Goal: Task Accomplishment & Management: Manage account settings

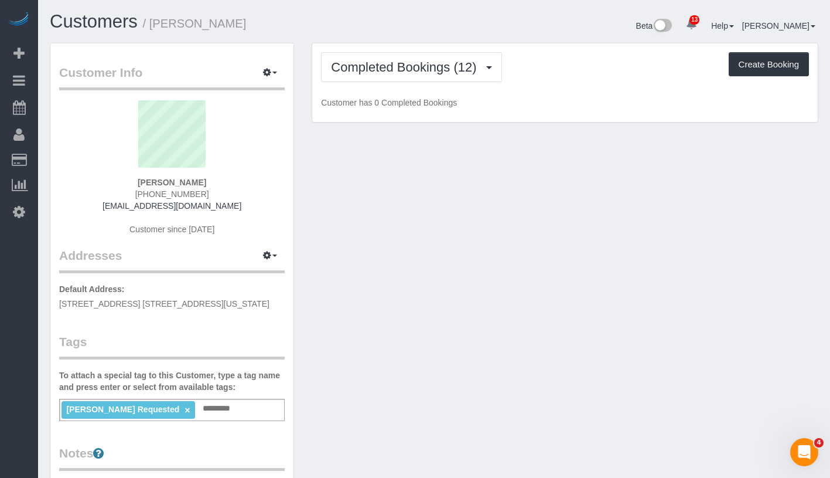
click at [223, 411] on input "text" at bounding box center [220, 408] width 40 height 15
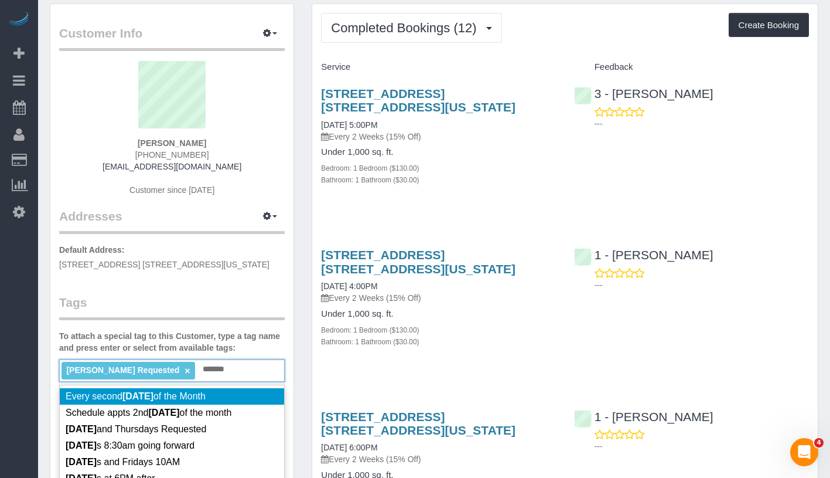
scroll to position [42, 0]
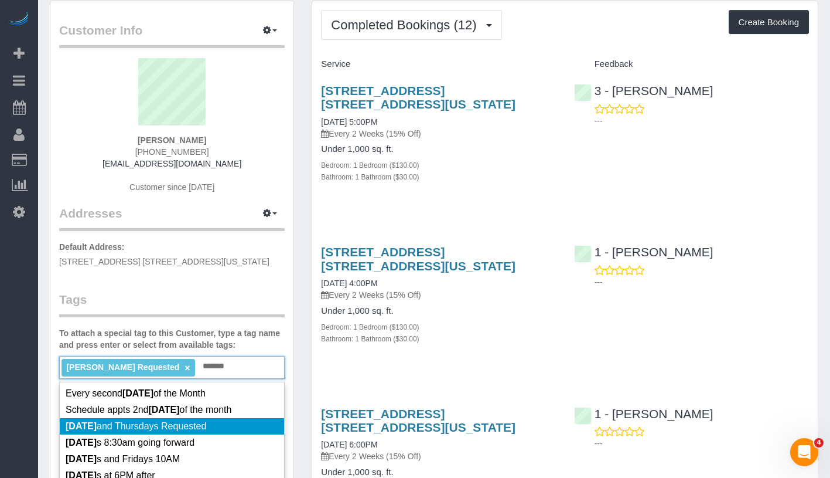
type input "*******"
click at [224, 434] on li "Tuesday and Thursdays Requested" at bounding box center [172, 426] width 224 height 16
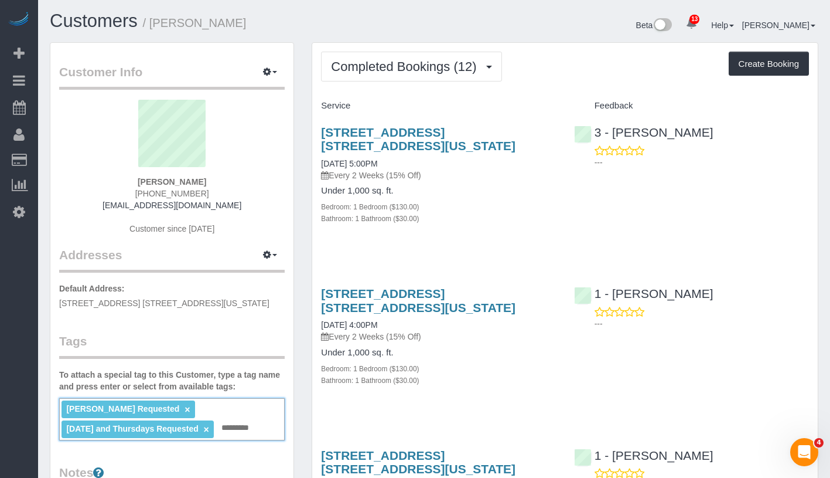
scroll to position [0, 0]
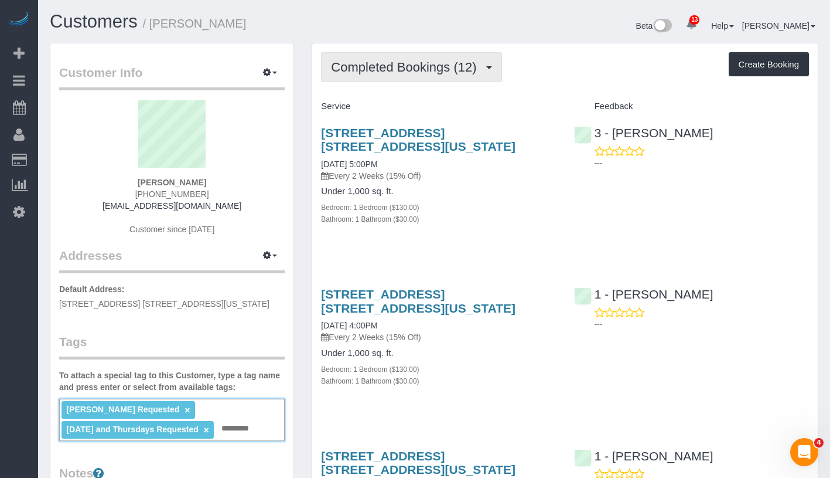
click at [414, 80] on button "Completed Bookings (12)" at bounding box center [411, 67] width 180 height 30
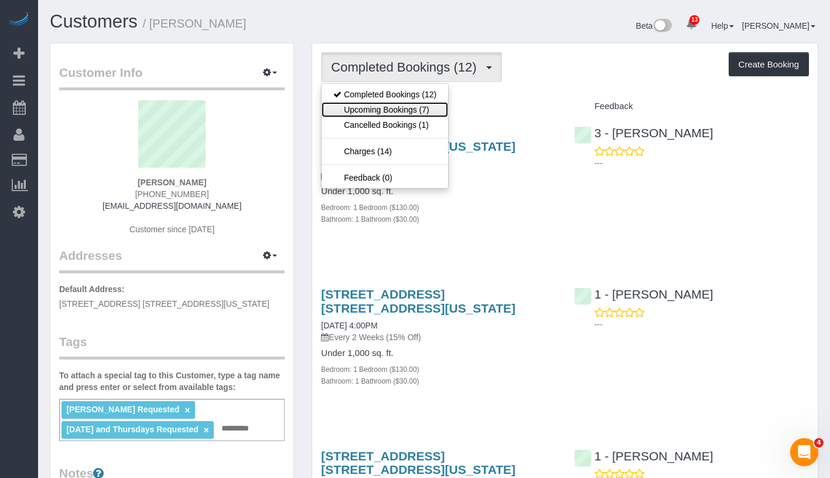
click at [406, 111] on link "Upcoming Bookings (7)" at bounding box center [385, 109] width 127 height 15
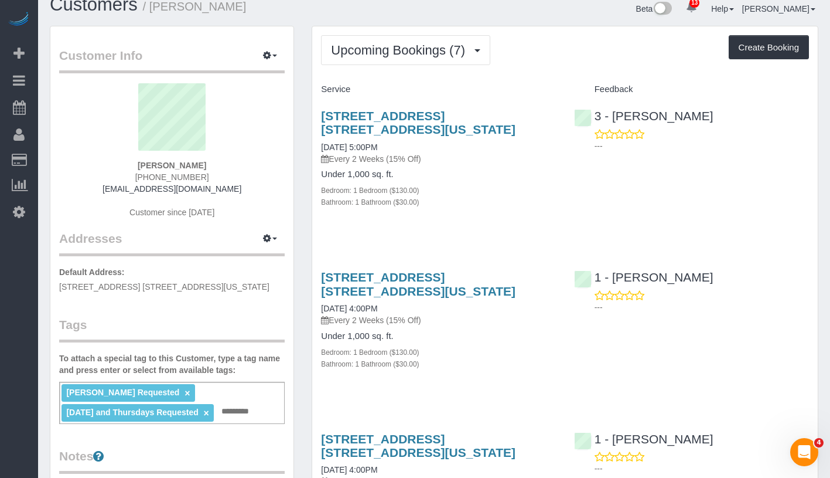
scroll to position [98, 0]
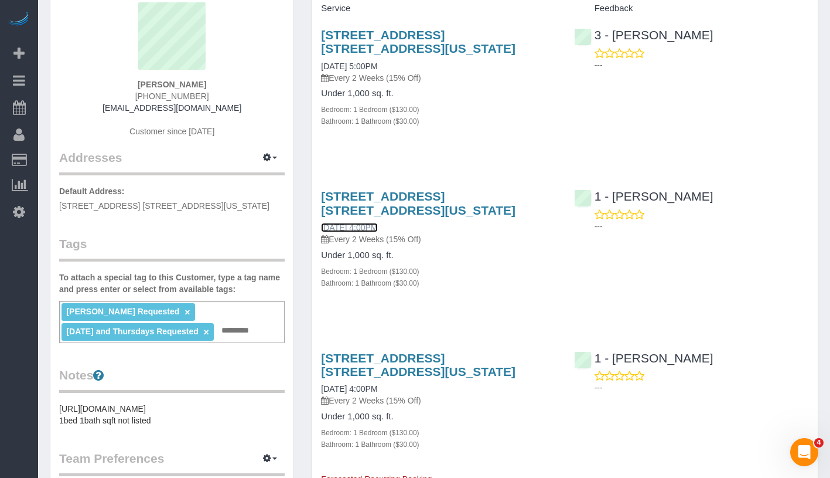
click at [369, 225] on link "09/23/2025 4:00PM" at bounding box center [349, 227] width 56 height 9
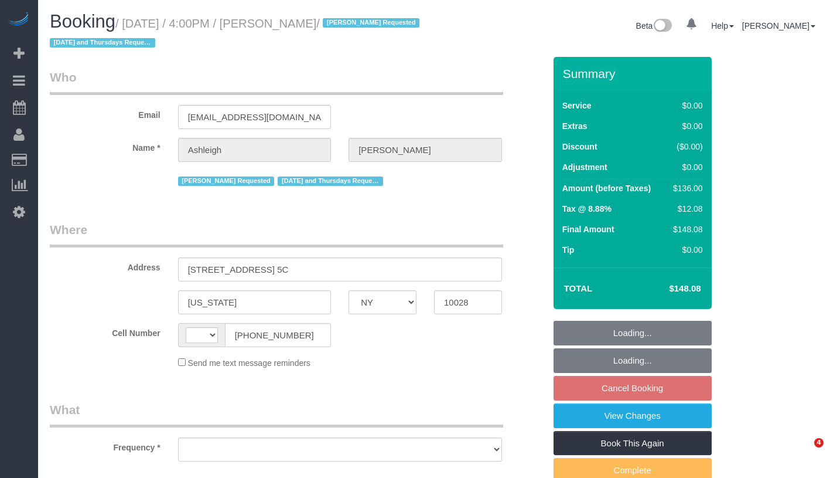
select select "NY"
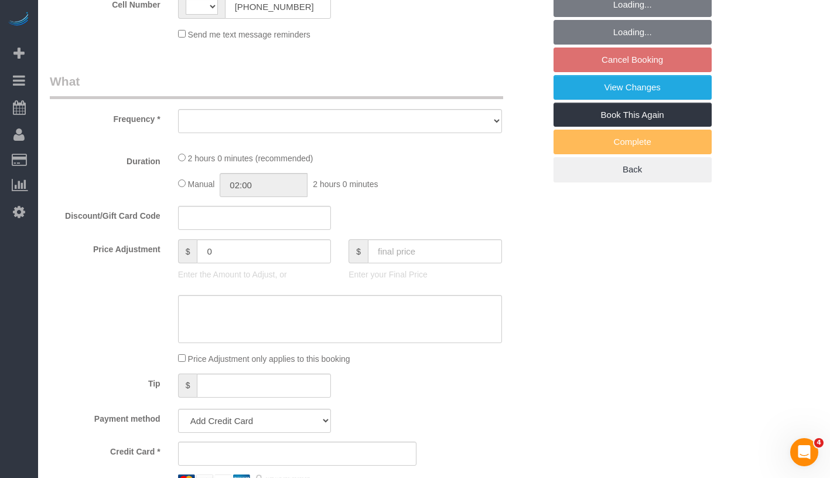
select select "string:[GEOGRAPHIC_DATA]"
select select "object:762"
select select "string:stripe-pm_1RjPmy4VGloSiKo7ocZ9gVhm"
select select "number:57"
select select "number:77"
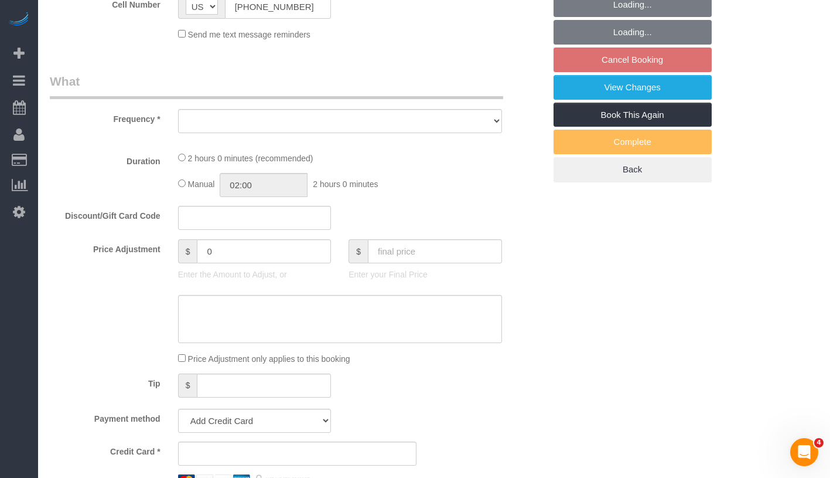
select select "number:15"
select select "number:5"
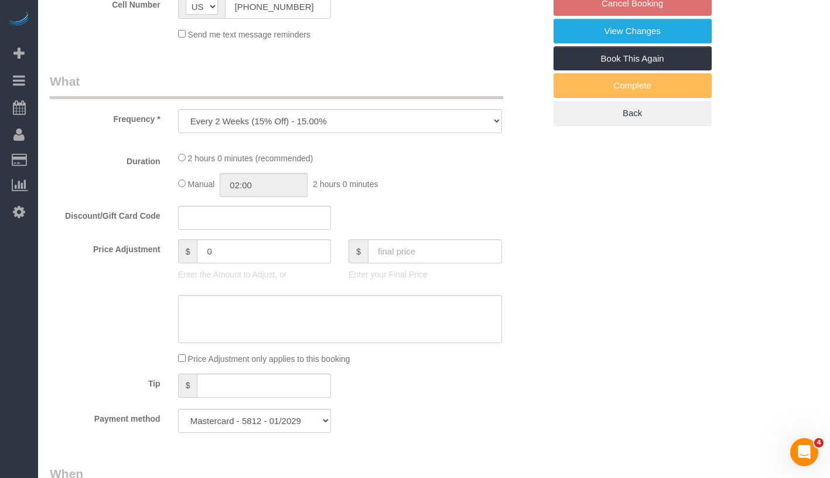
select select "1"
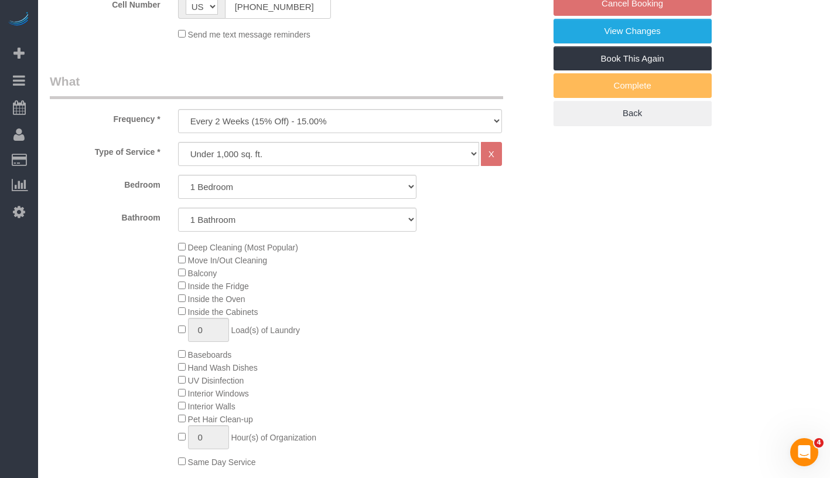
select select "object:1016"
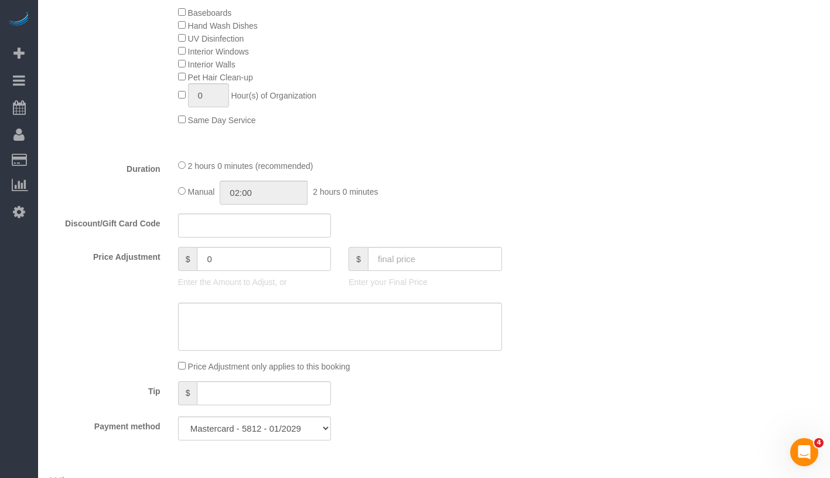
select select "spot9"
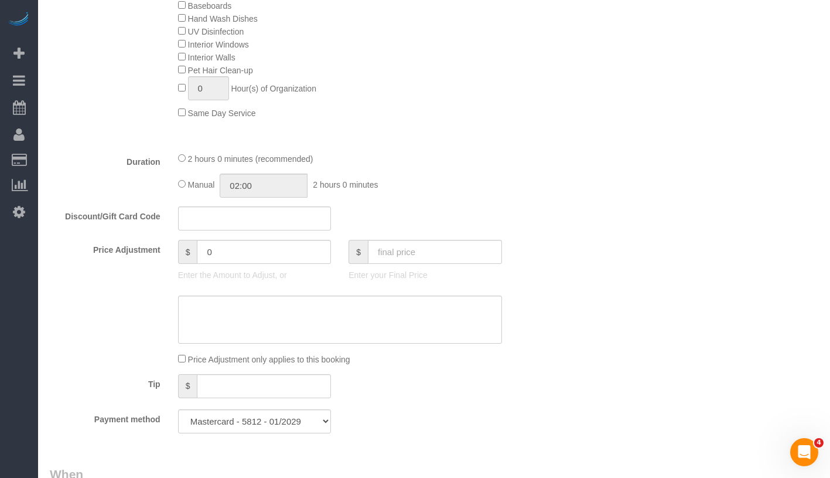
select select "1"
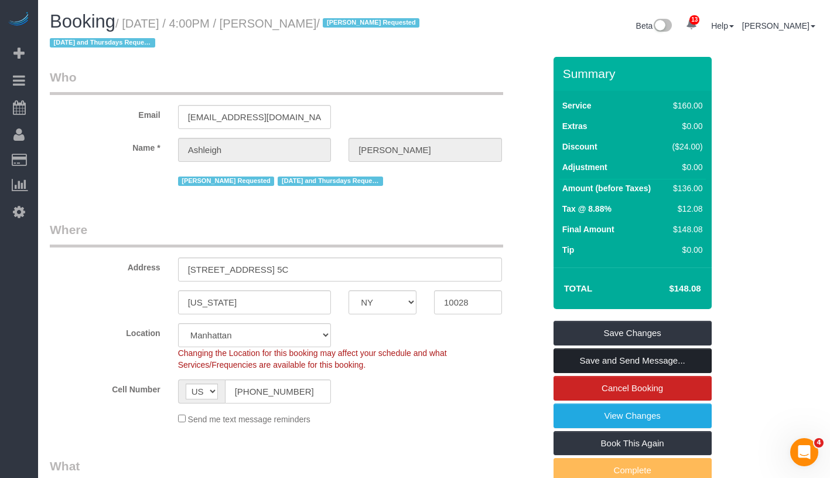
click at [610, 364] on link "Save and Send Message..." at bounding box center [633, 360] width 158 height 25
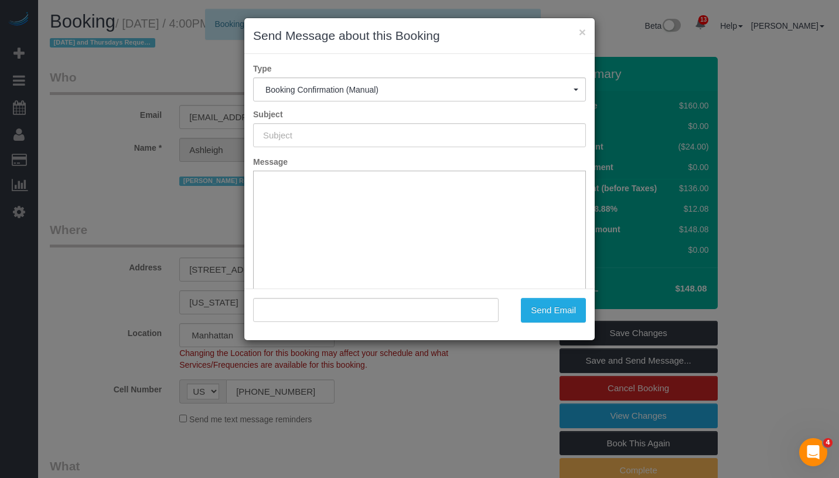
type input "Cleaning Confirmed for 09/23/2025 at 4:00pm"
type input ""Ashleigh Mills" <ashleighelizabethtownsend@gmail.com>"
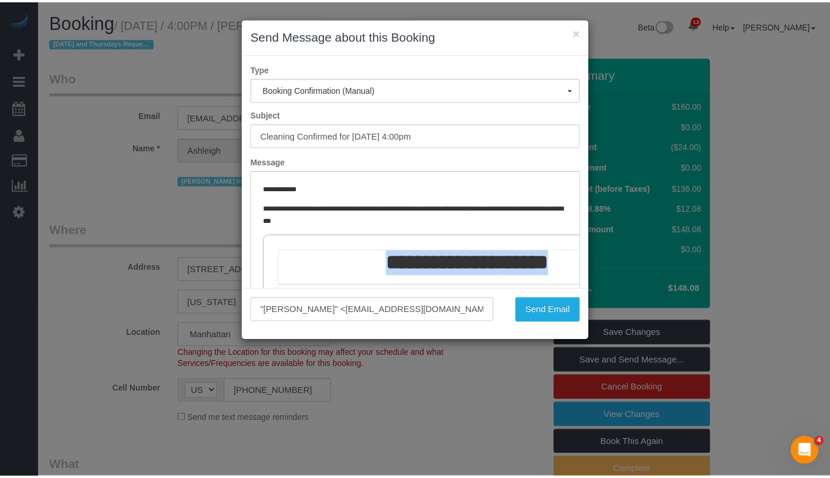
scroll to position [0, 110]
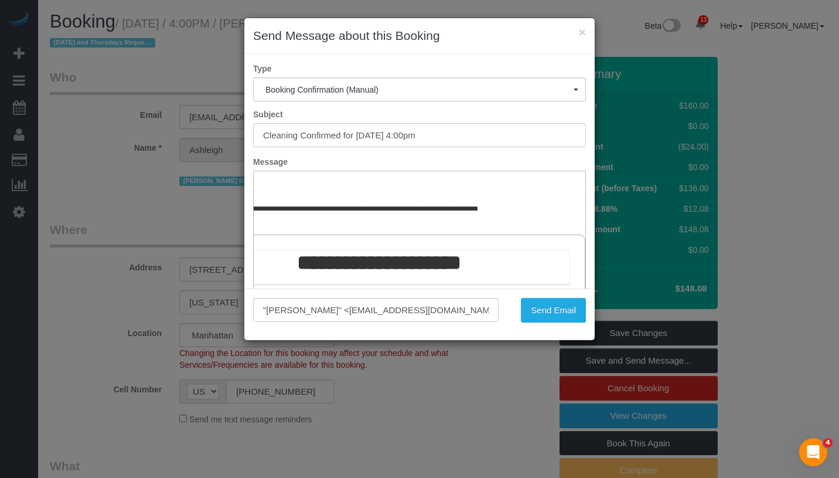
drag, startPoint x: 357, startPoint y: 262, endPoint x: 611, endPoint y: 260, distance: 253.7
click at [539, 308] on button "Send Email" at bounding box center [553, 310] width 65 height 25
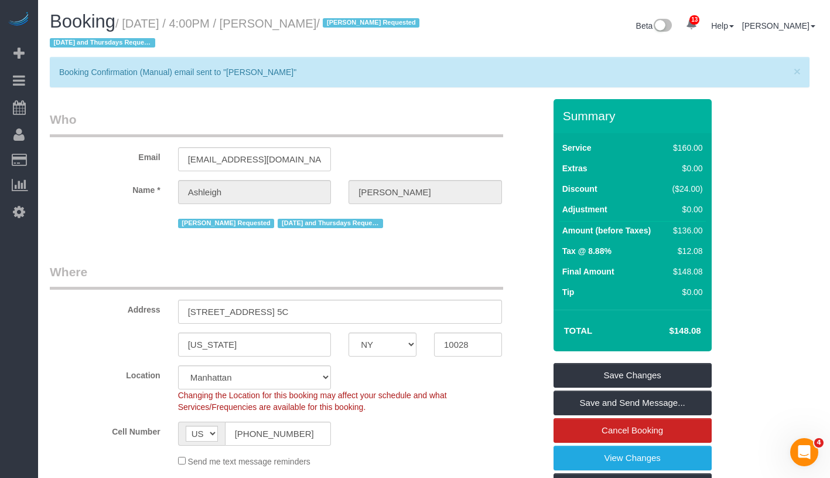
drag, startPoint x: 128, startPoint y: 21, endPoint x: 294, endPoint y: 23, distance: 165.2
click at [294, 23] on small "/ September 23, 2025 / 4:00PM / Ashleigh Mills / Kariluz Romero Requested Tuesd…" at bounding box center [236, 33] width 373 height 33
copy small "September 23, 2025 / 4:00PM"
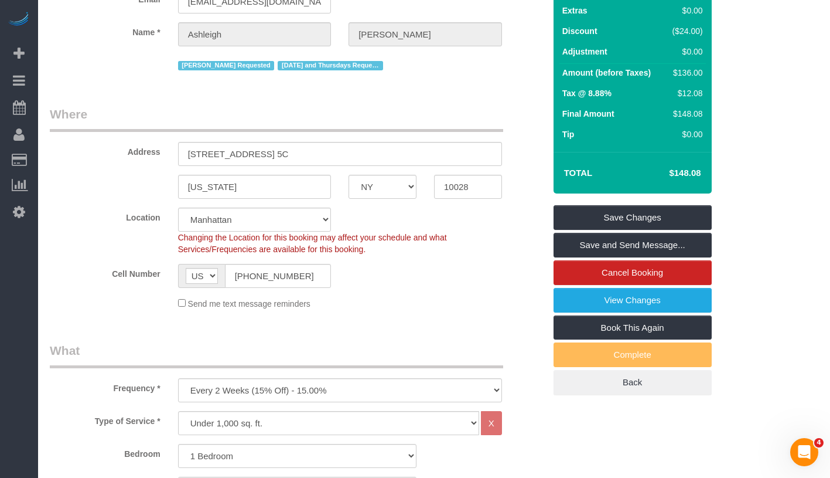
scroll to position [88, 0]
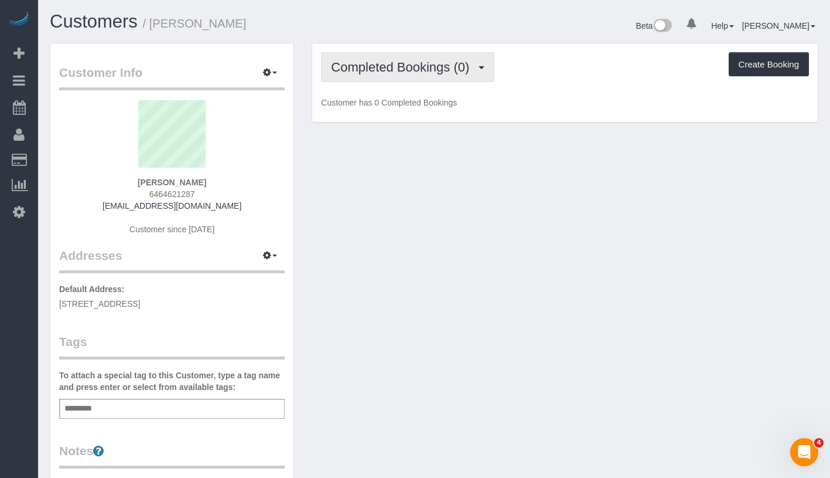
click at [434, 74] on button "Completed Bookings (0)" at bounding box center [407, 67] width 173 height 30
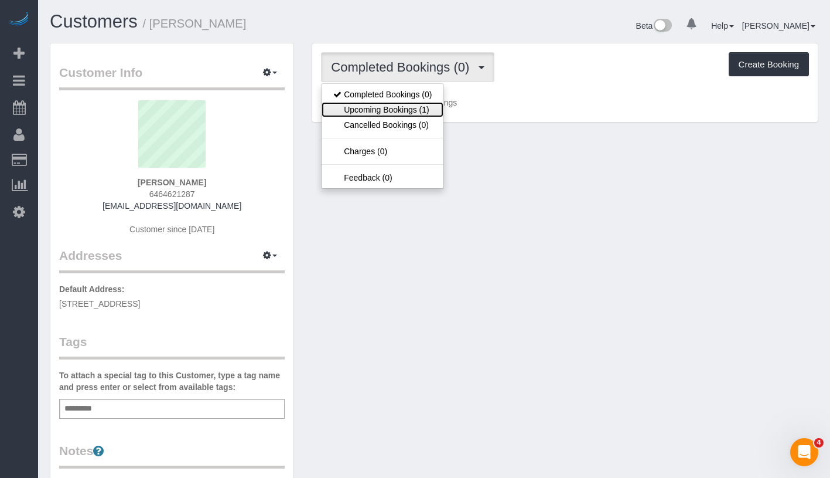
click at [416, 108] on link "Upcoming Bookings (1)" at bounding box center [383, 109] width 122 height 15
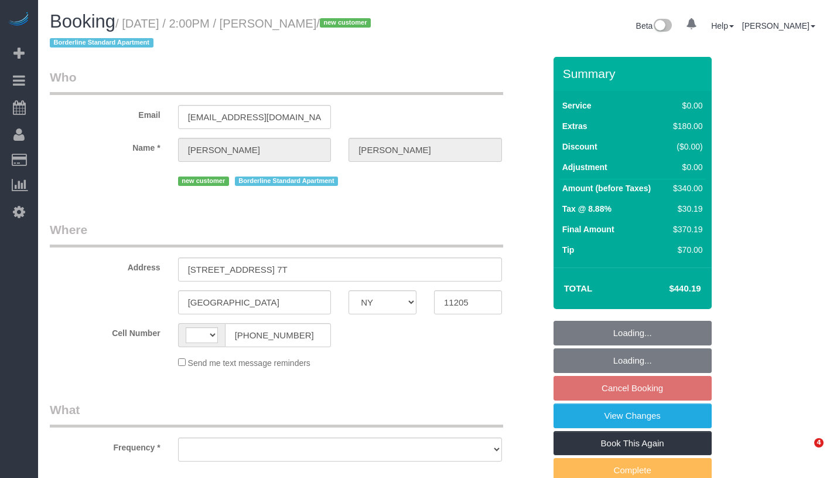
select select "NY"
select select "string:[GEOGRAPHIC_DATA]"
select select "object:735"
select select "string:stripe-pm_1S56cq4VGloSiKo7mTPCRTxw"
select select "spot7"
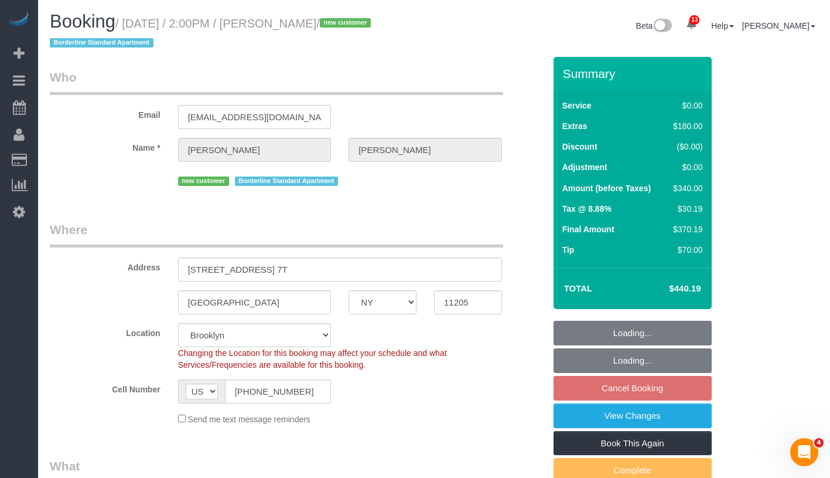
select select "1"
select select "number:89"
select select "number:79"
select select "number:15"
select select "number:6"
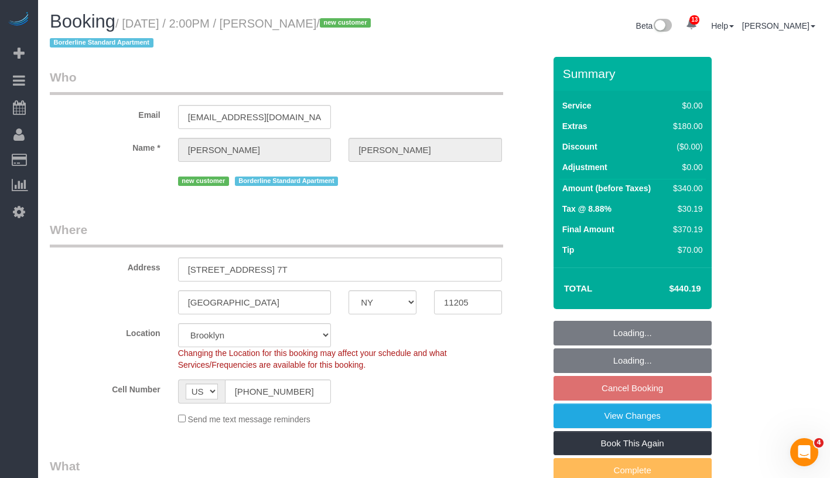
select select "object:1370"
select select "1"
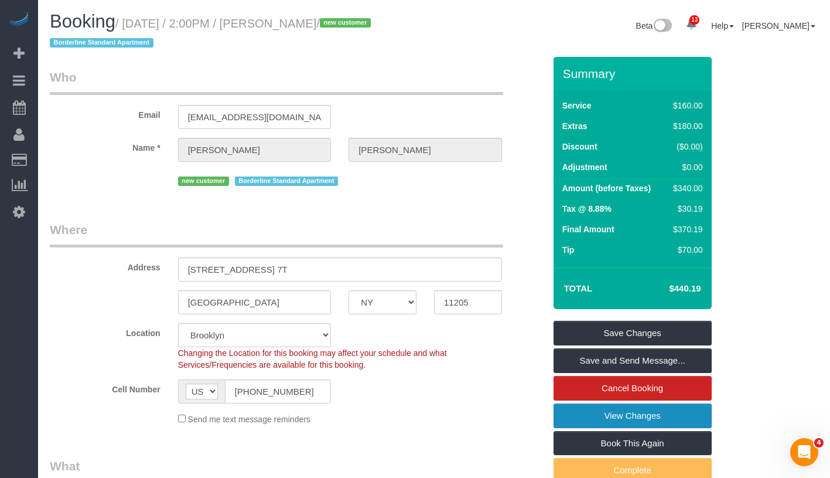
click at [686, 415] on link "View Changes" at bounding box center [633, 415] width 158 height 25
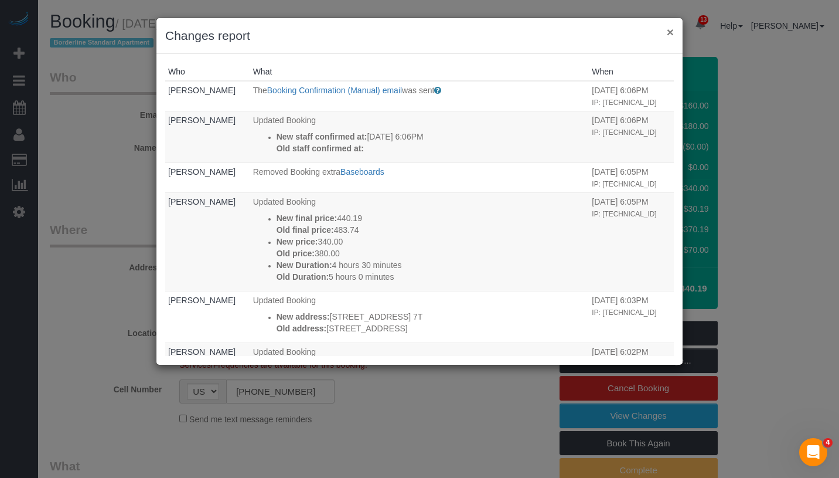
click at [673, 31] on button "×" at bounding box center [670, 32] width 7 height 12
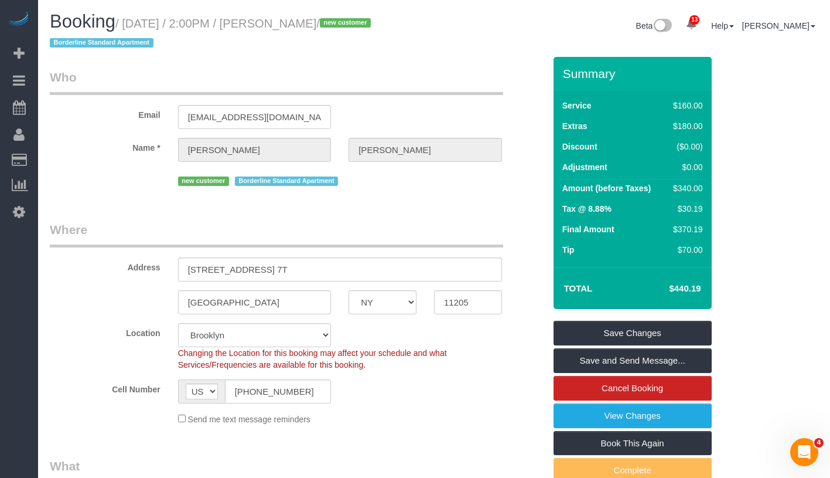
drag, startPoint x: 298, startPoint y: 29, endPoint x: 392, endPoint y: 20, distance: 94.7
click at [392, 20] on h1 "Booking / September 28, 2025 / 2:00PM / Lucy Leonard / new customer Borderline …" at bounding box center [238, 32] width 376 height 40
copy small "Lucy Leonard /"
click at [306, 28] on small "/ September 28, 2025 / 2:00PM / Lucy Leonard / new customer Borderline Standard…" at bounding box center [212, 33] width 325 height 33
drag, startPoint x: 301, startPoint y: 26, endPoint x: 379, endPoint y: 22, distance: 78.0
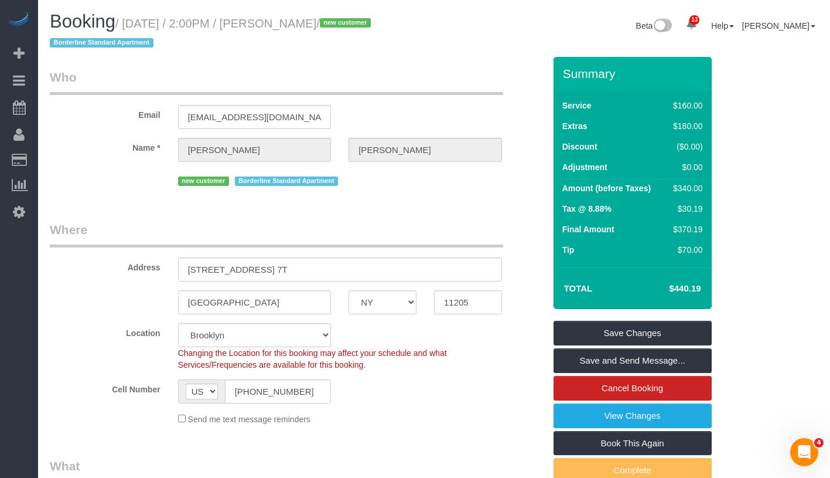
click at [374, 22] on small "/ September 28, 2025 / 2:00PM / Lucy Leonard / new customer Borderline Standard…" at bounding box center [212, 33] width 325 height 33
copy small "Lucy Leonard /"
drag, startPoint x: 129, startPoint y: 26, endPoint x: 291, endPoint y: 28, distance: 161.7
click at [291, 28] on small "/ September 28, 2025 / 2:00PM / Lucy Leonard / new customer Borderline Standard…" at bounding box center [212, 33] width 325 height 33
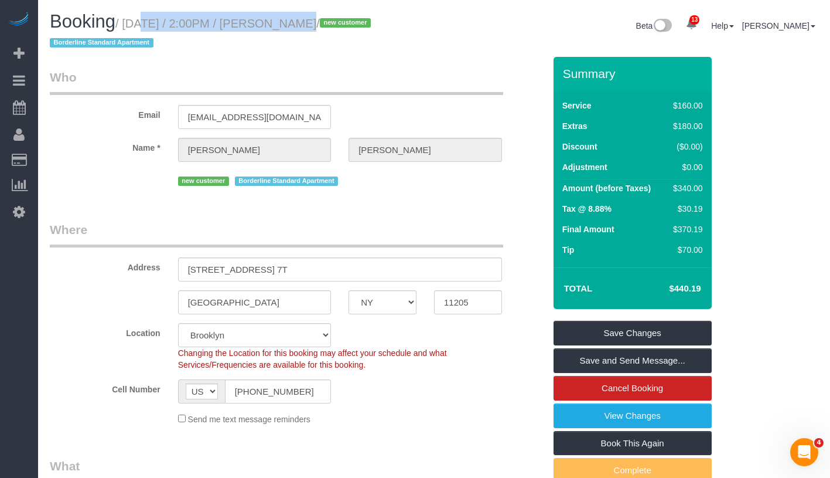
copy small "September 28, 2025 / 2:00PM"
click at [644, 421] on link "View Changes" at bounding box center [633, 415] width 158 height 25
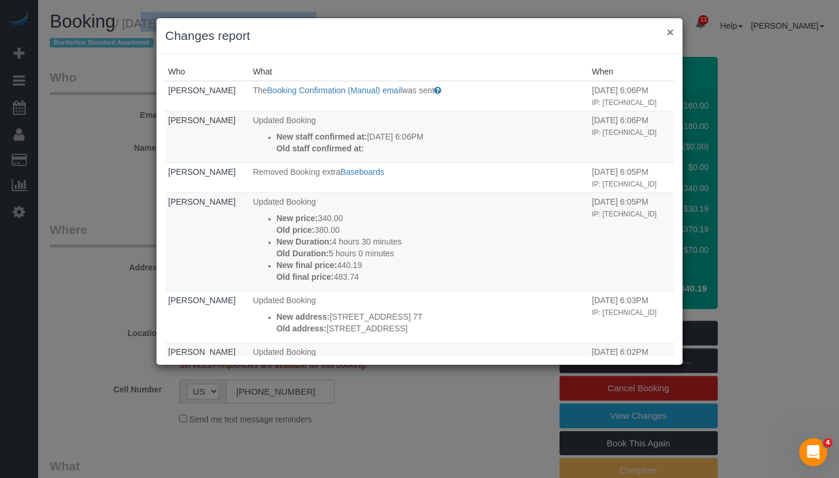
click at [670, 36] on button "×" at bounding box center [670, 32] width 7 height 12
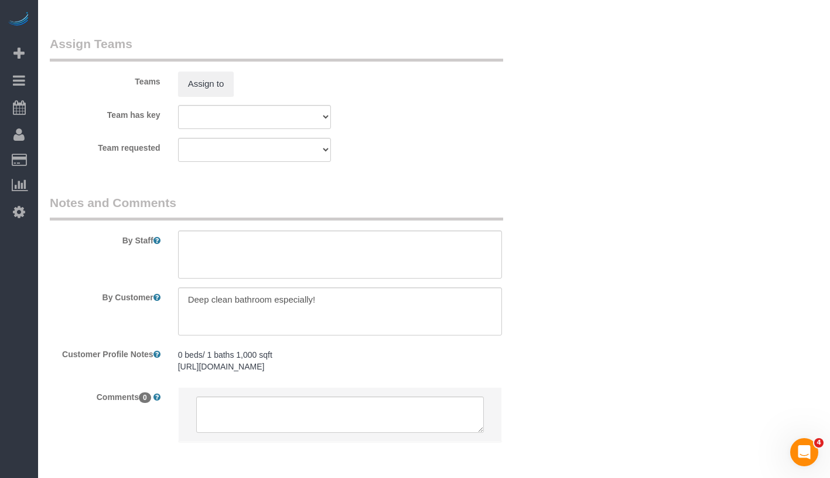
scroll to position [1606, 0]
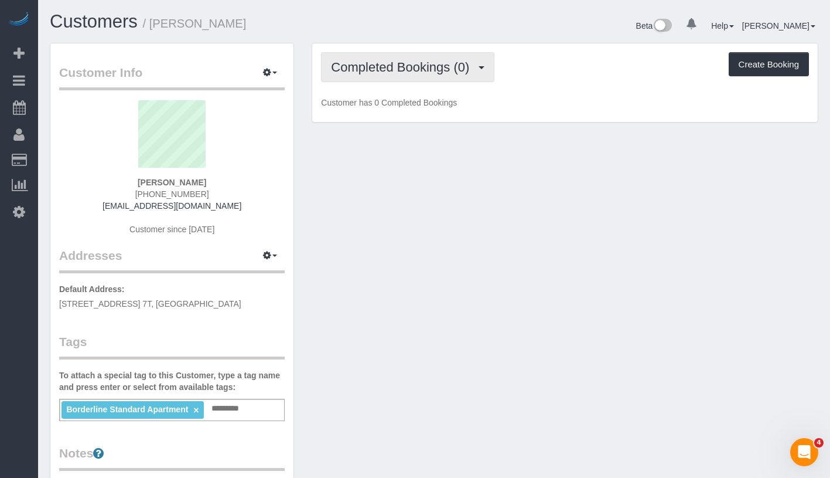
click at [471, 63] on span "Completed Bookings (0)" at bounding box center [403, 67] width 144 height 15
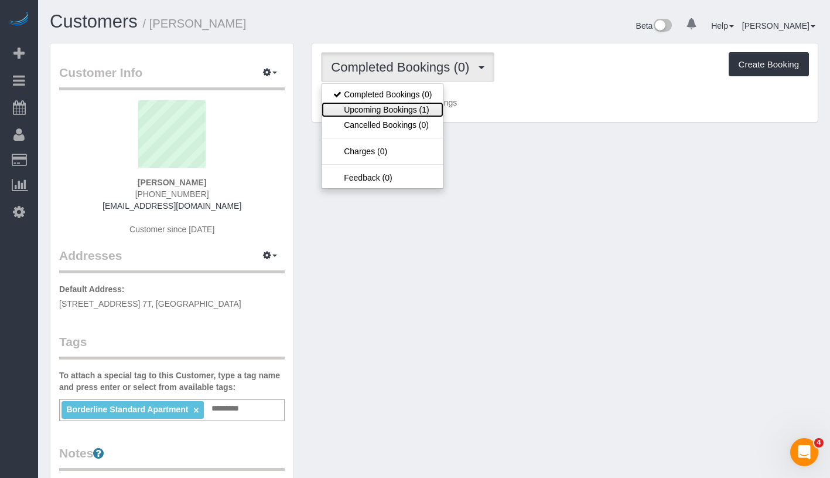
click at [420, 114] on link "Upcoming Bookings (1)" at bounding box center [383, 109] width 122 height 15
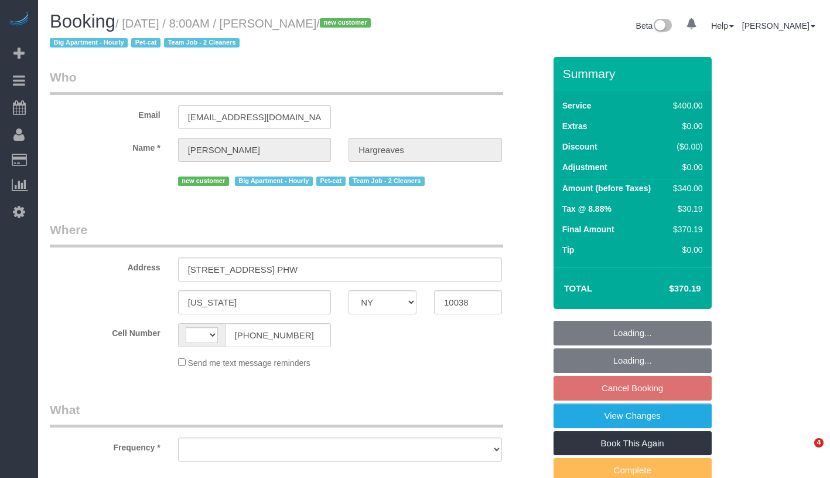
select select "NY"
select select "string:[GEOGRAPHIC_DATA]"
select select "object:502"
select select "150"
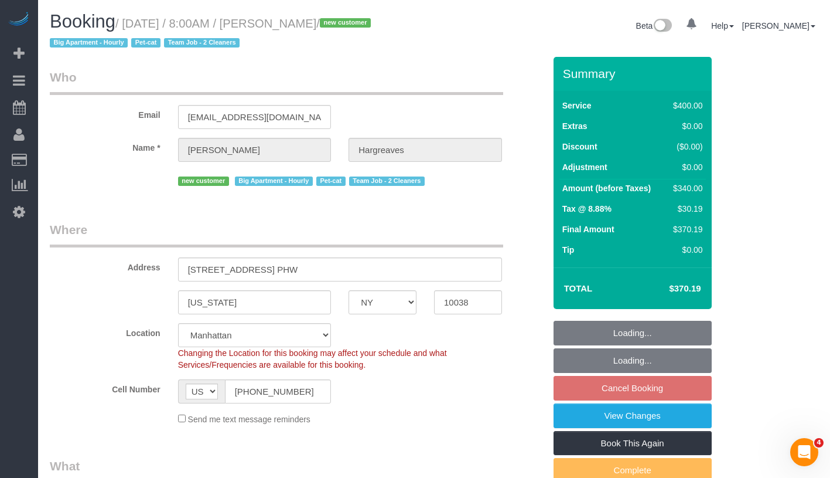
select select "string:stripe-pm_1S4ki04VGloSiKo7PWHv9wU8"
select select "number:89"
select select "number:90"
select select "number:14"
select select "number:5"
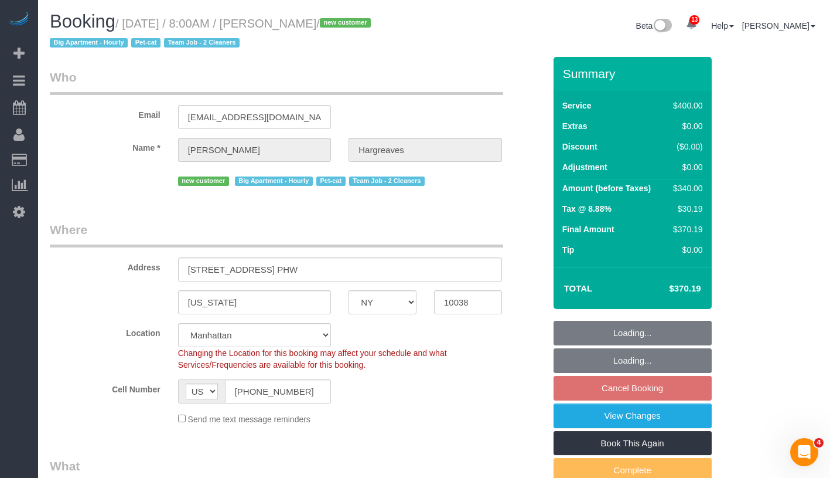
select select "spot1"
select select "object:996"
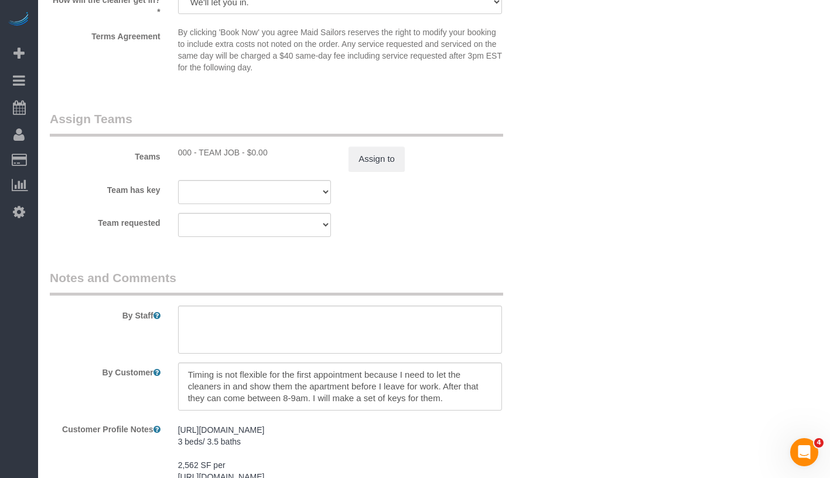
scroll to position [1283, 0]
